Goal: Check status

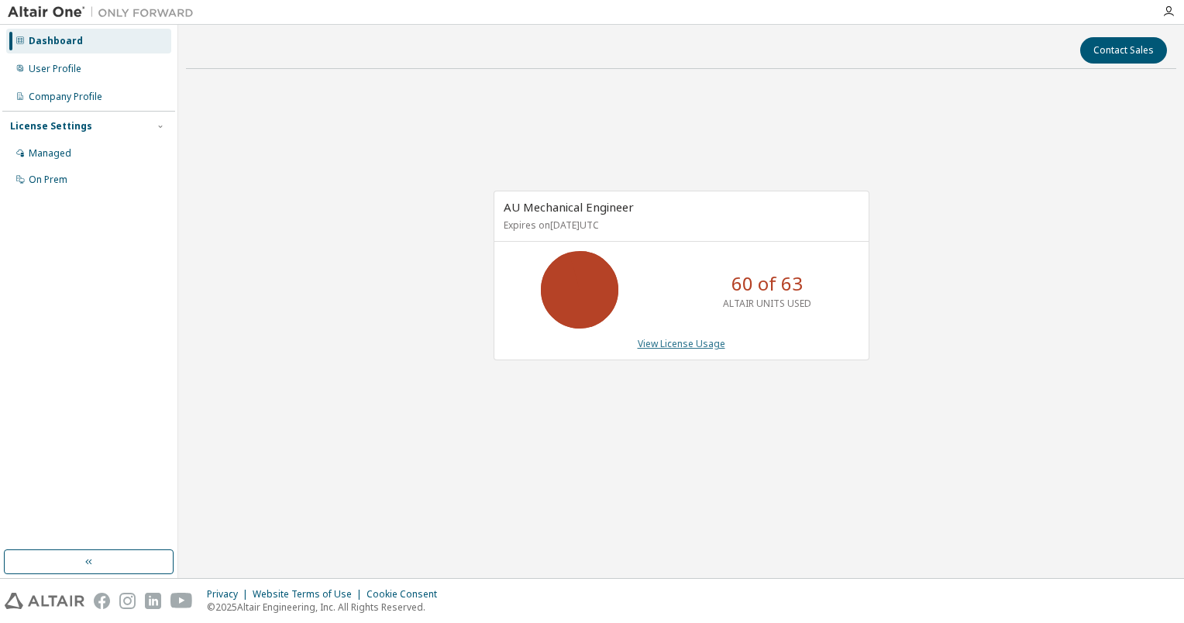
click at [673, 347] on link "View License Usage" at bounding box center [682, 343] width 88 height 13
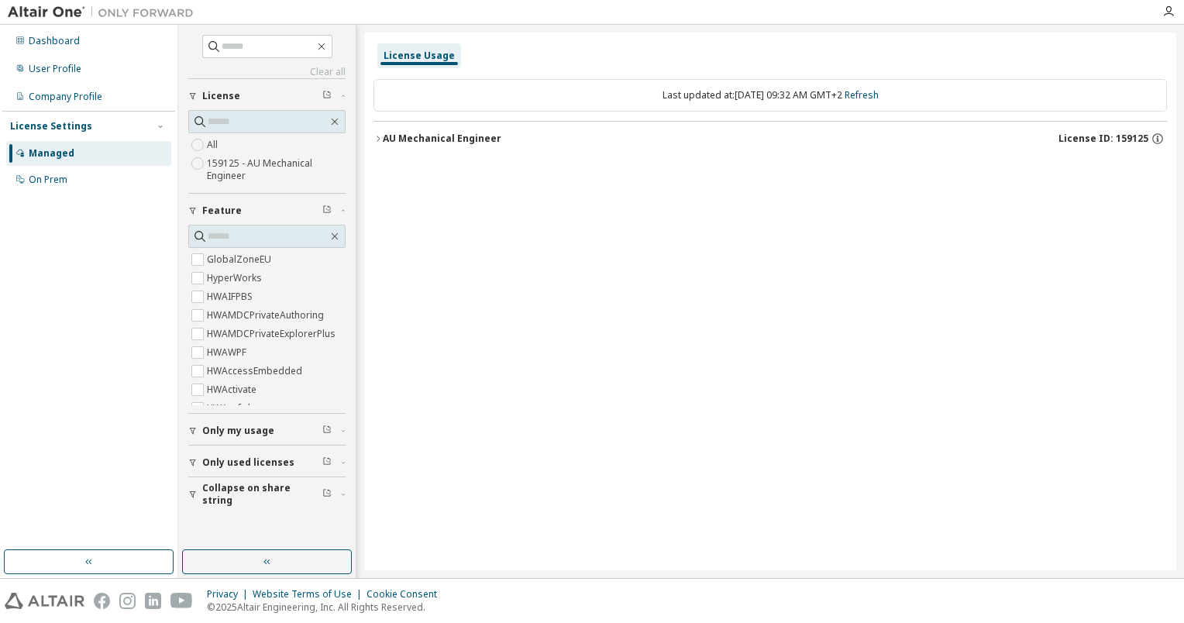
click at [381, 142] on icon "button" at bounding box center [377, 138] width 9 height 9
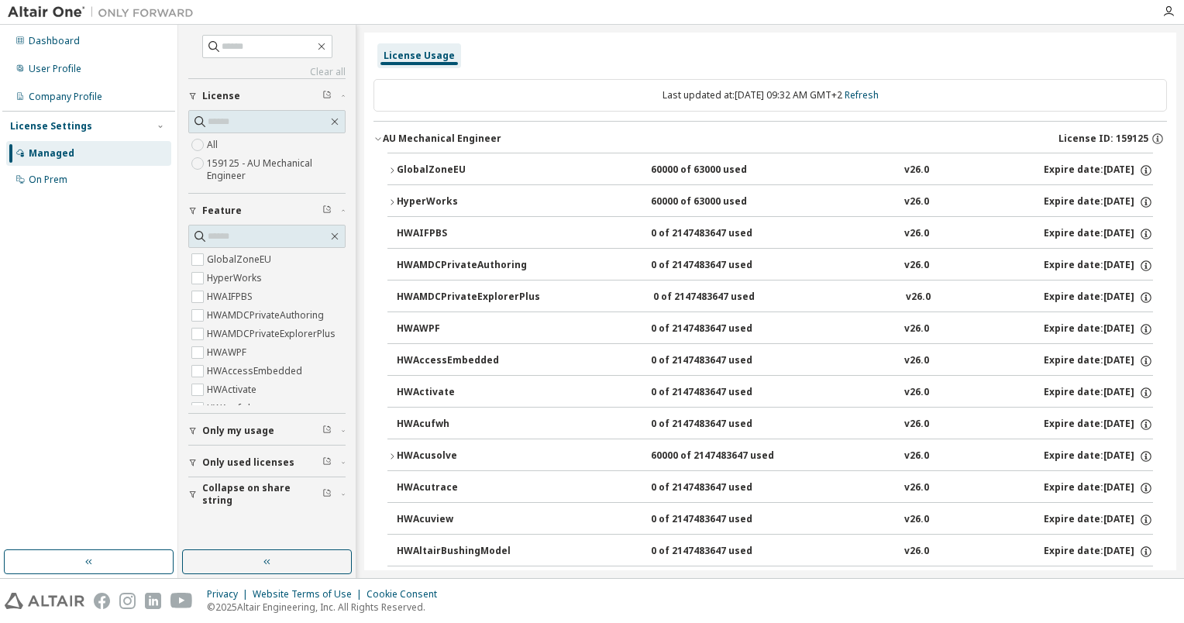
click at [394, 173] on icon "button" at bounding box center [391, 170] width 9 height 9
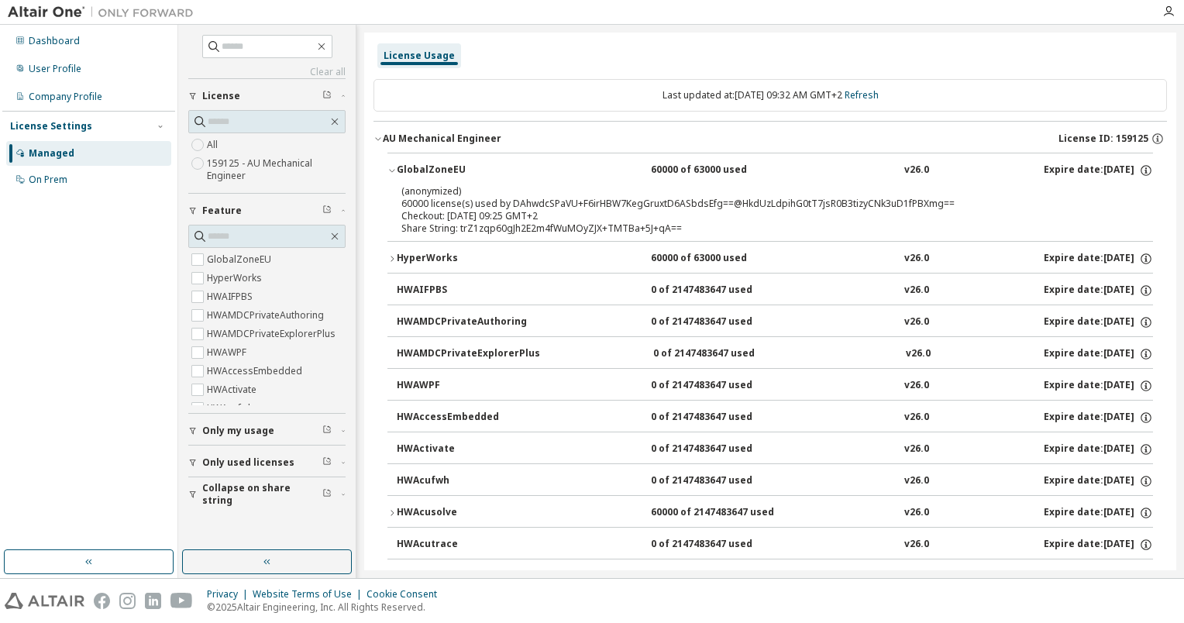
click at [396, 261] on icon "button" at bounding box center [391, 258] width 9 height 9
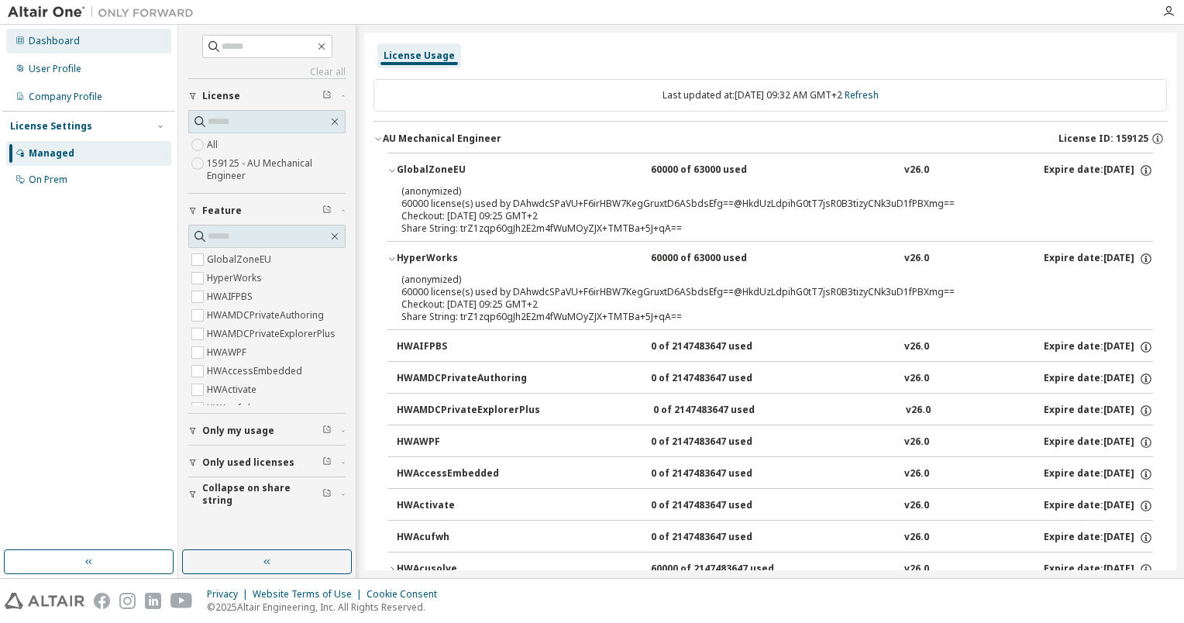
click at [36, 37] on div "Dashboard" at bounding box center [54, 41] width 51 height 12
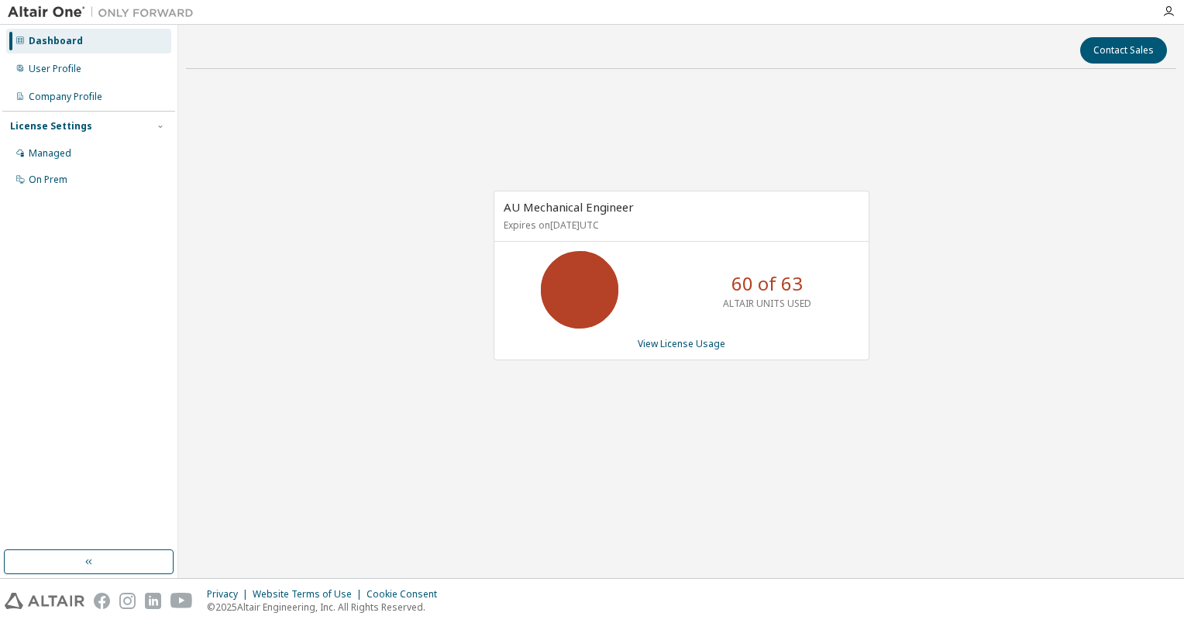
click at [1033, 301] on div "AU Mechanical Engineer Expires on [DATE] UTC 60 of 63 ALTAIR UNITS USED View Li…" at bounding box center [681, 283] width 990 height 405
